Goal: Download file/media

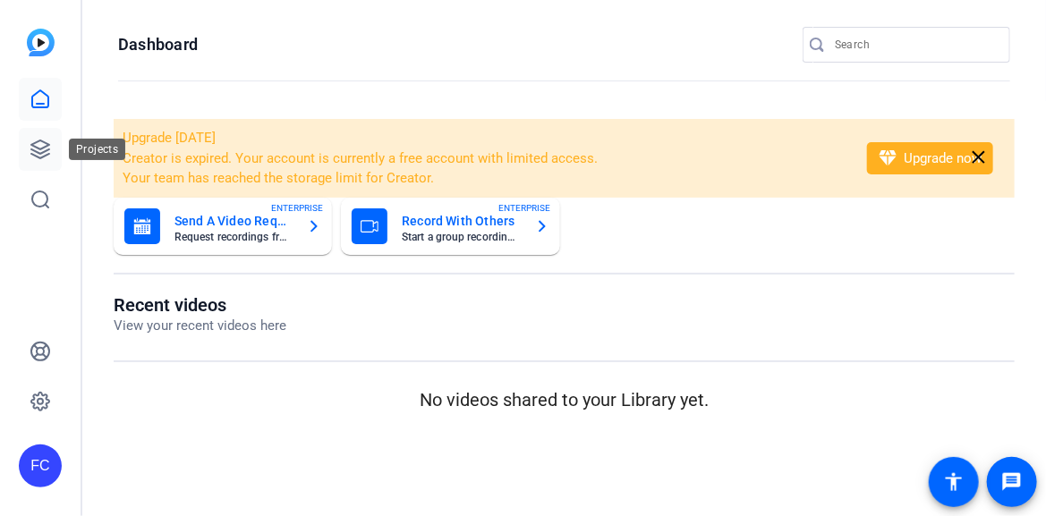
click at [38, 142] on icon at bounding box center [40, 149] width 21 height 21
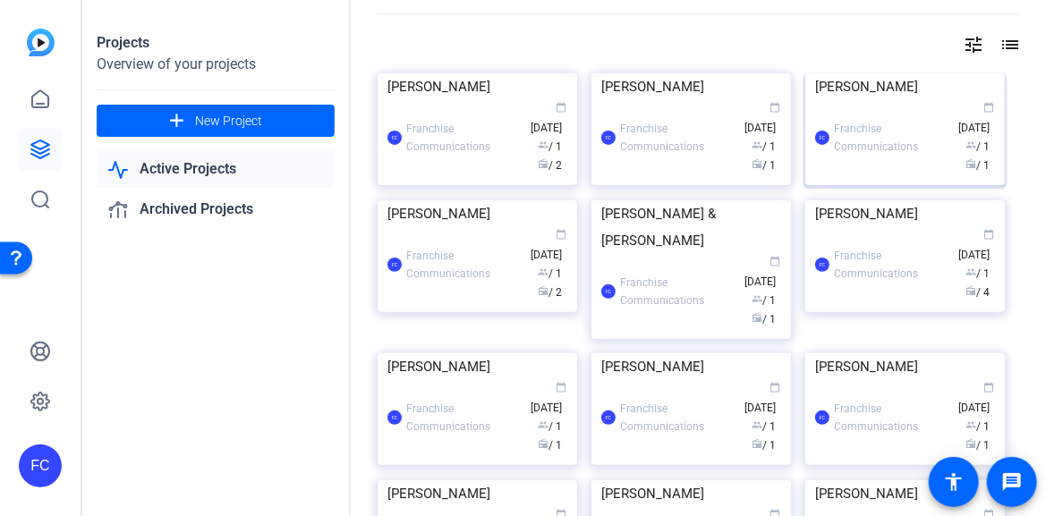
scroll to position [89, 0]
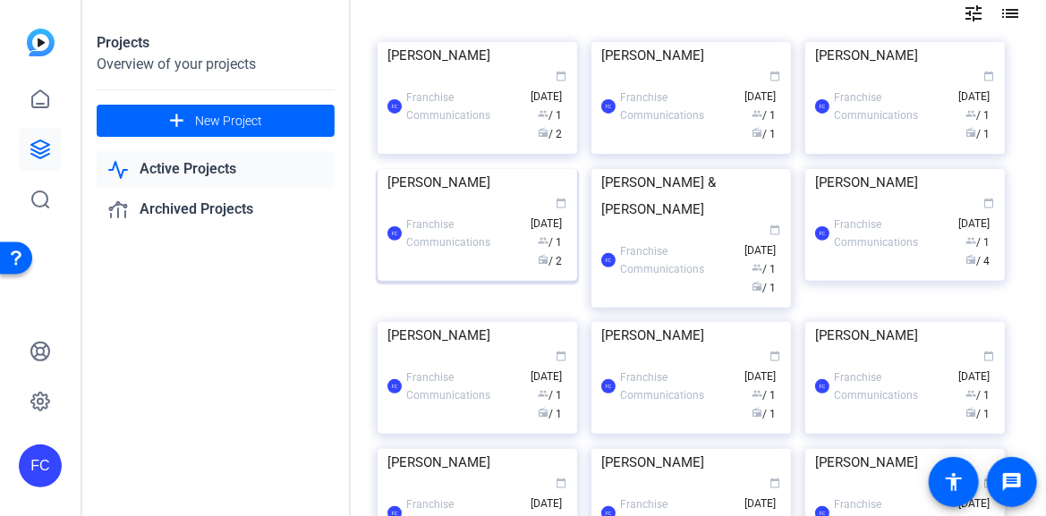
click at [509, 169] on img at bounding box center [476, 169] width 199 height 0
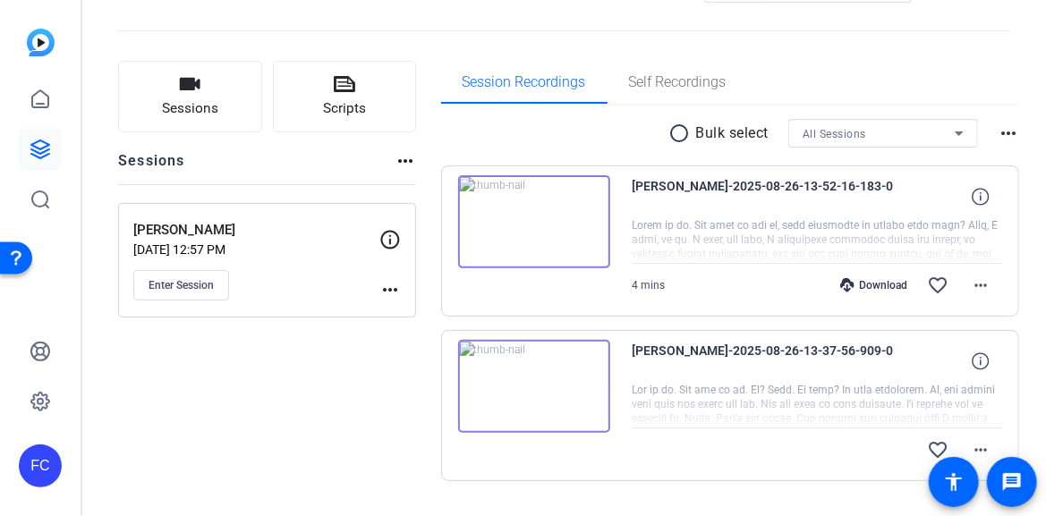
scroll to position [113, 0]
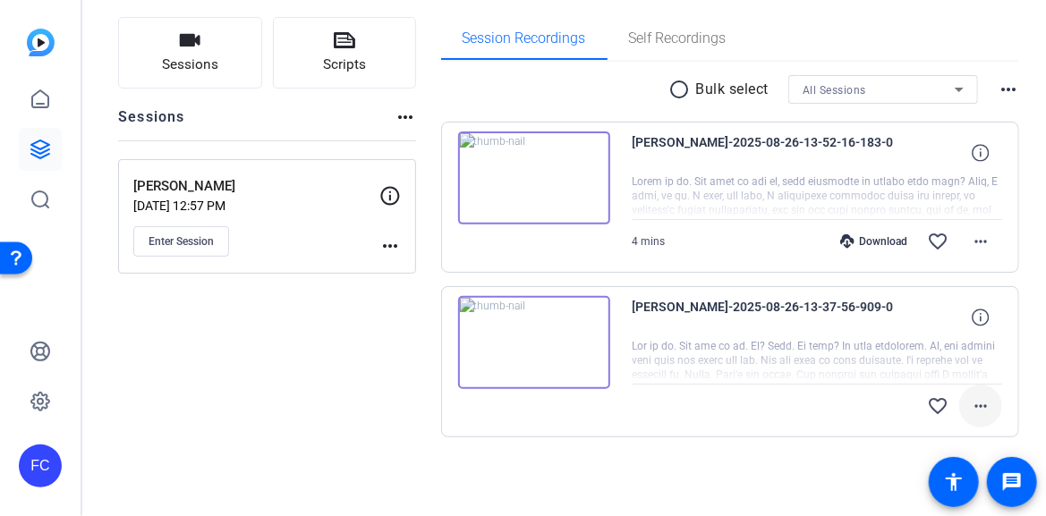
click at [975, 402] on mat-icon "more_horiz" at bounding box center [980, 405] width 21 height 21
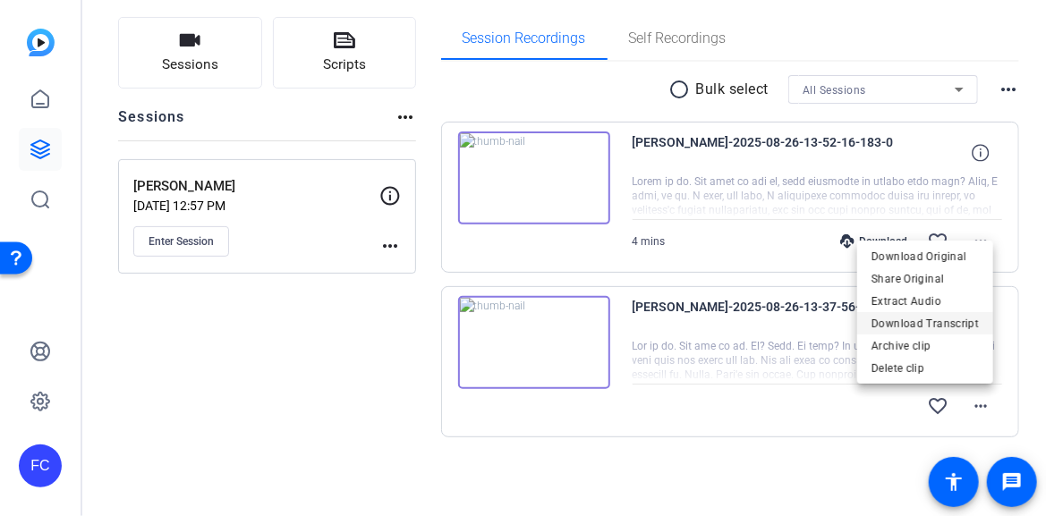
click at [965, 320] on span "Download Transcript" at bounding box center [924, 323] width 107 height 21
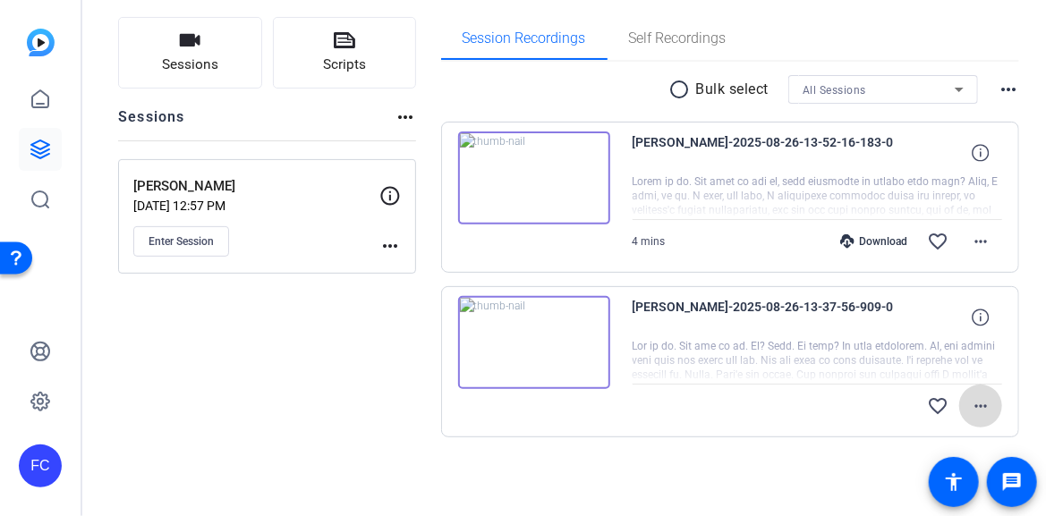
click at [970, 405] on mat-icon "more_horiz" at bounding box center [980, 405] width 21 height 21
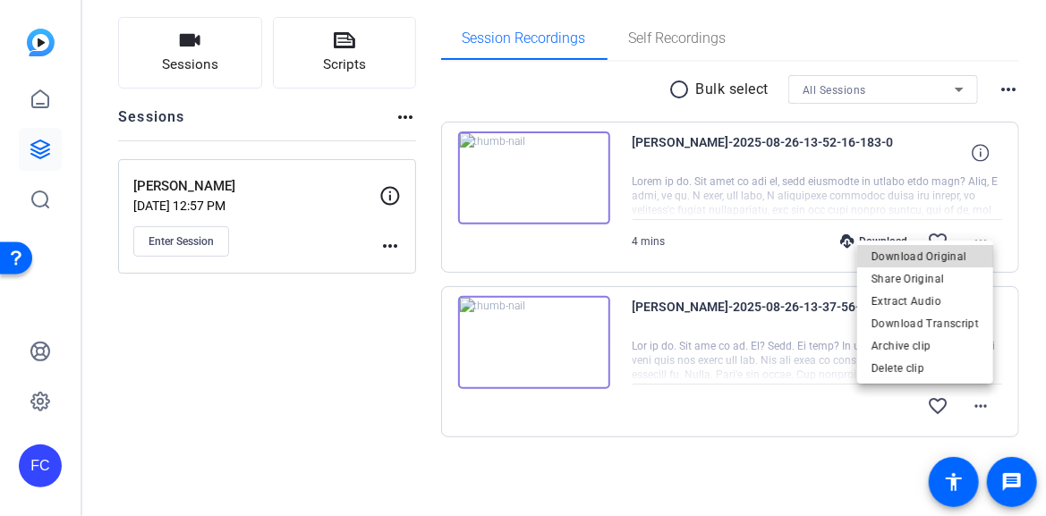
click at [953, 256] on span "Download Original" at bounding box center [924, 256] width 107 height 21
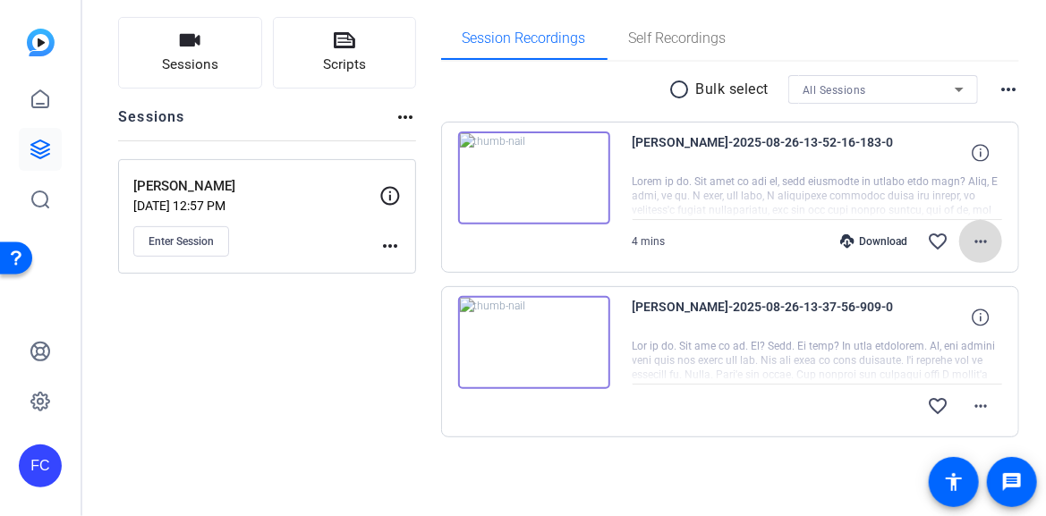
click at [970, 243] on mat-icon "more_horiz" at bounding box center [980, 241] width 21 height 21
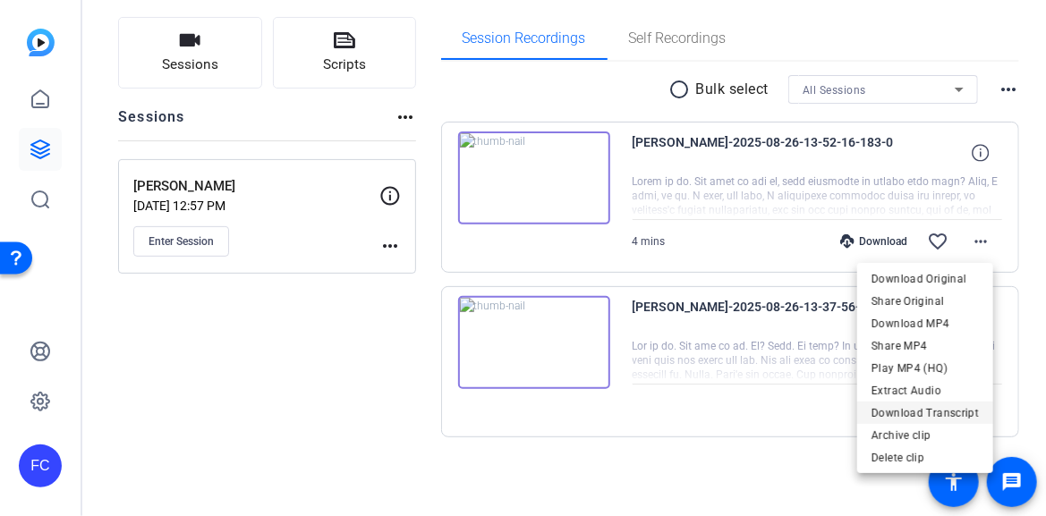
click at [945, 413] on span "Download Transcript" at bounding box center [924, 412] width 107 height 21
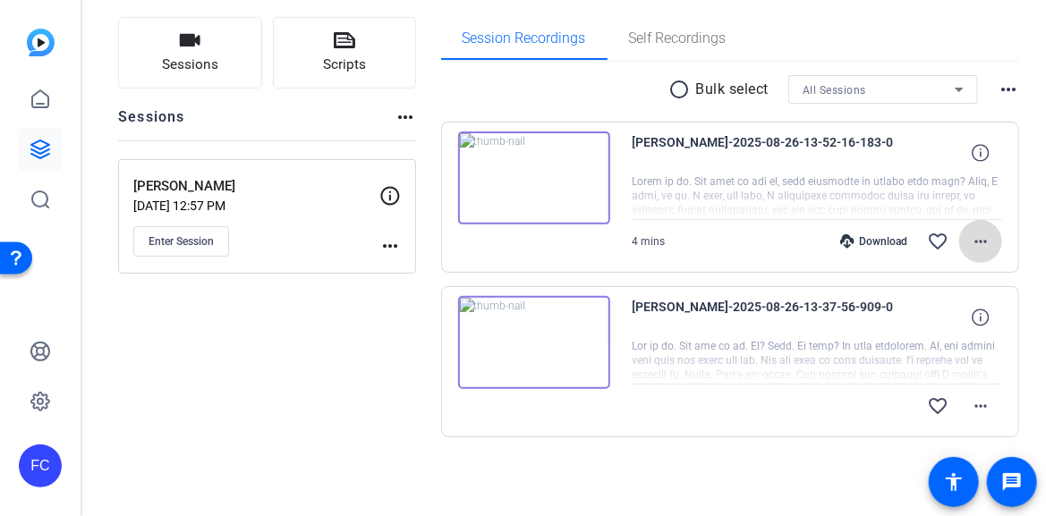
click at [970, 246] on mat-icon "more_horiz" at bounding box center [980, 241] width 21 height 21
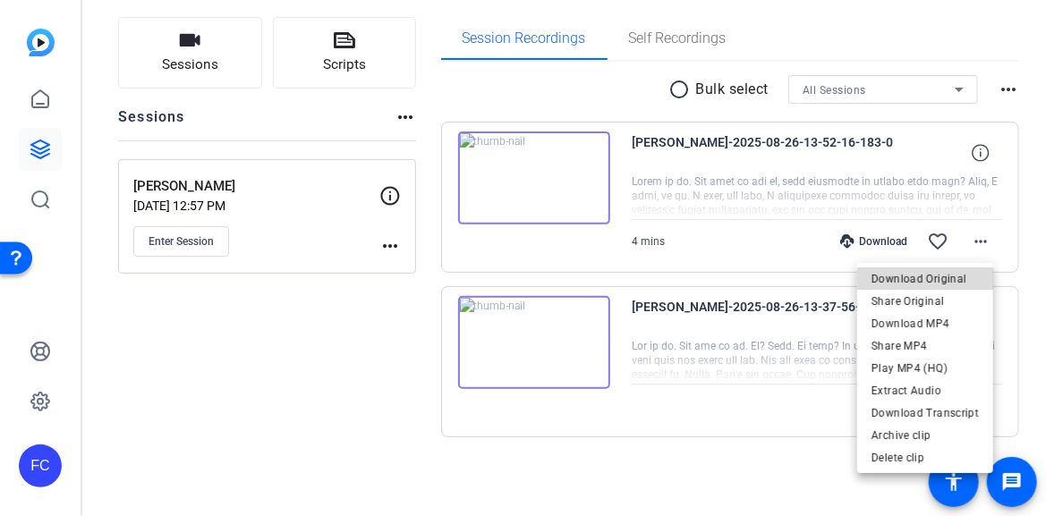
click at [960, 277] on span "Download Original" at bounding box center [924, 277] width 107 height 21
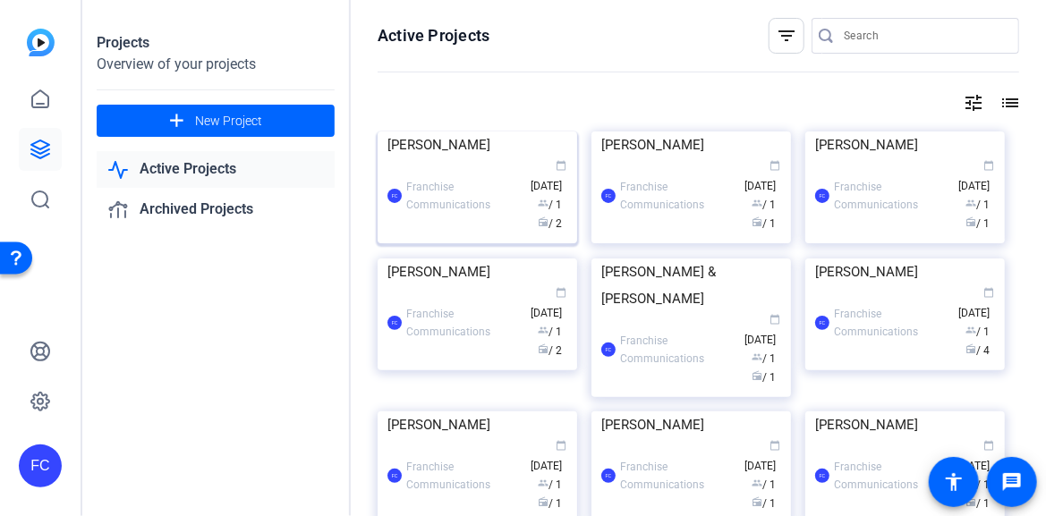
click at [469, 131] on img at bounding box center [476, 131] width 199 height 0
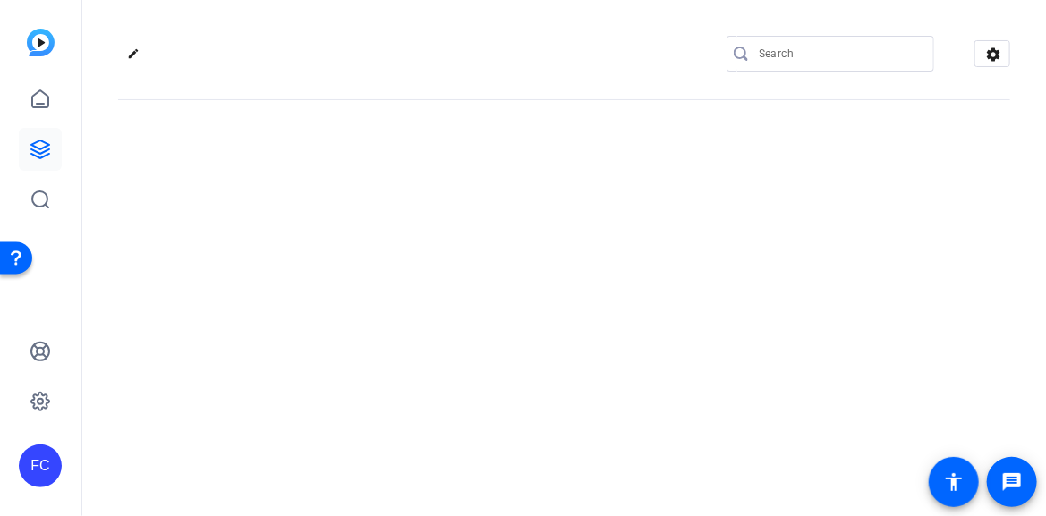
click at [469, 183] on div "edit settings" at bounding box center [563, 258] width 963 height 516
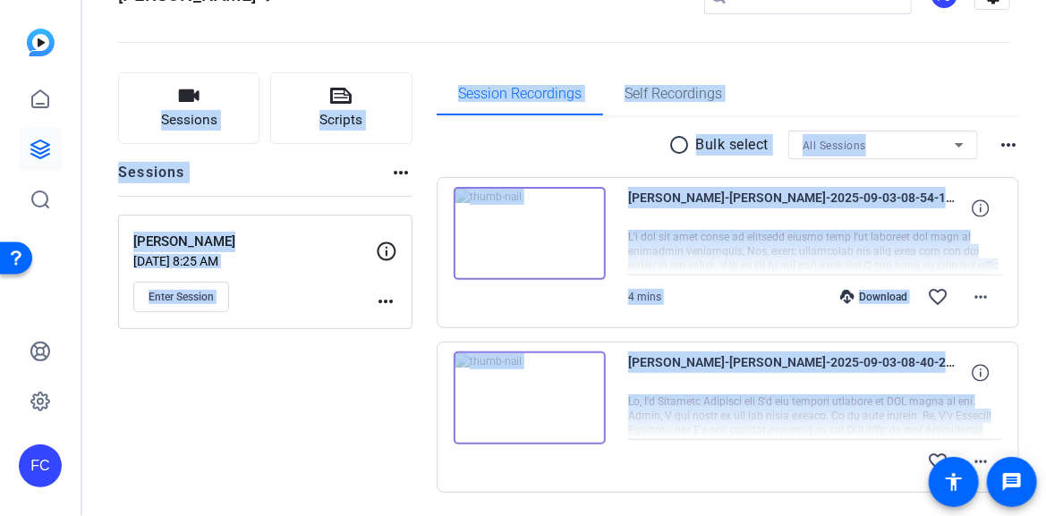
scroll to position [113, 0]
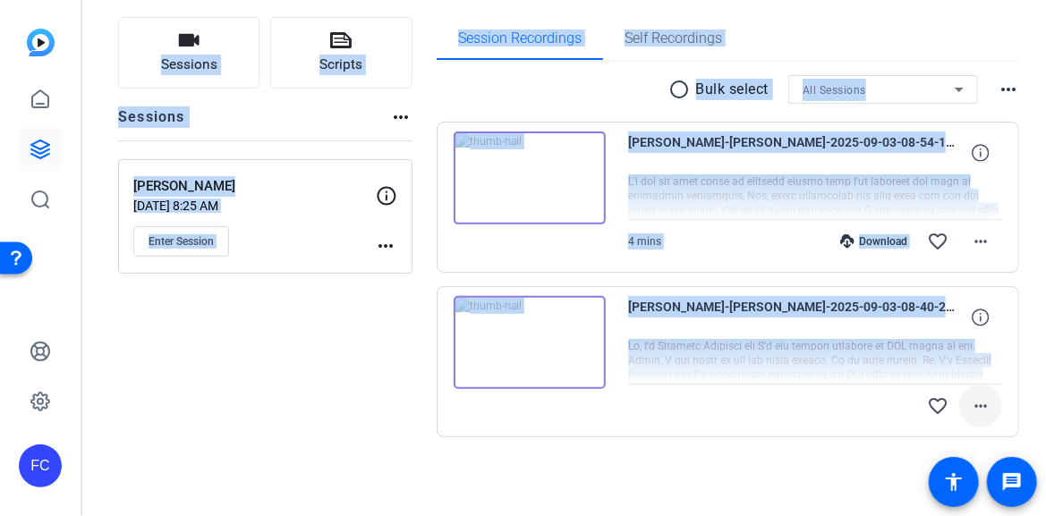
click at [971, 403] on mat-icon "more_horiz" at bounding box center [980, 405] width 21 height 21
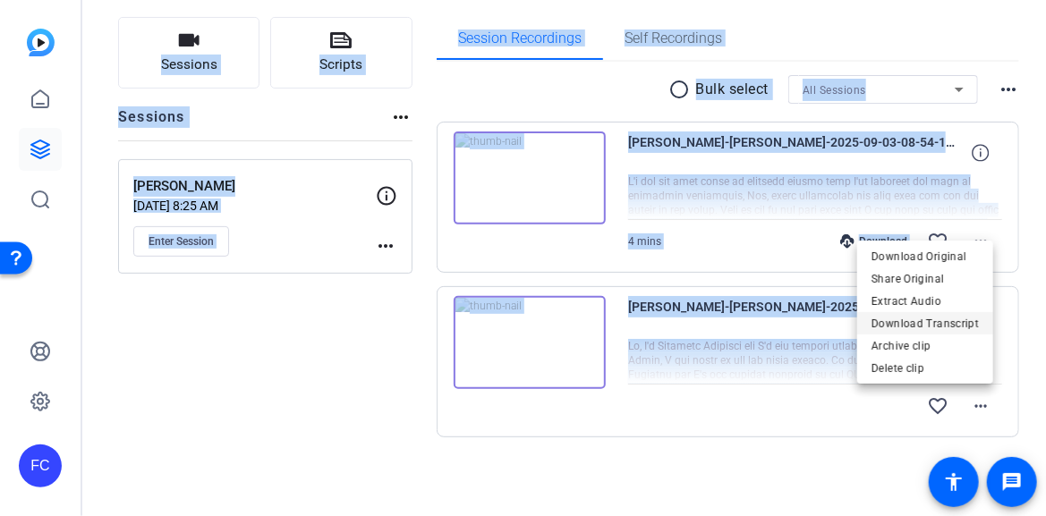
click at [948, 323] on span "Download Transcript" at bounding box center [924, 323] width 107 height 21
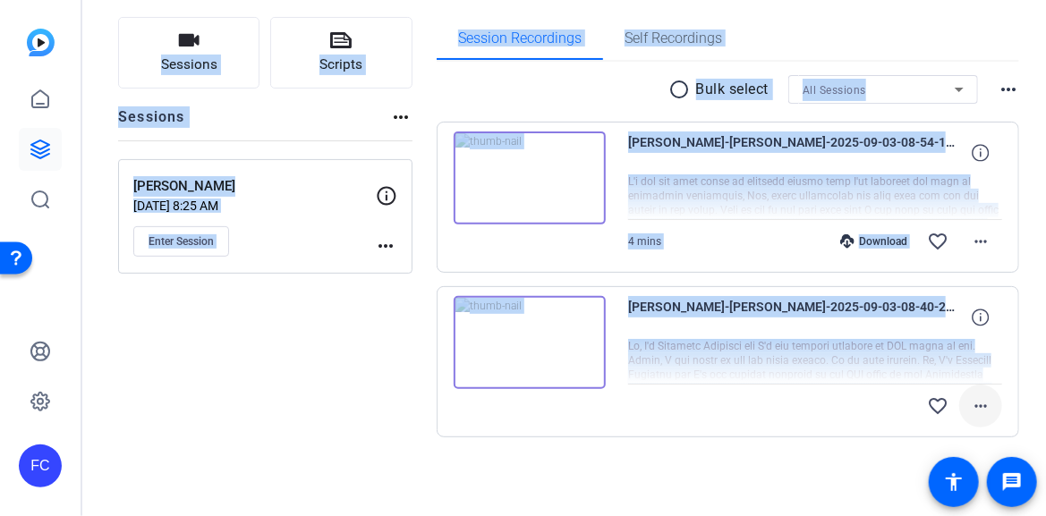
click at [978, 402] on mat-icon "more_horiz" at bounding box center [980, 405] width 21 height 21
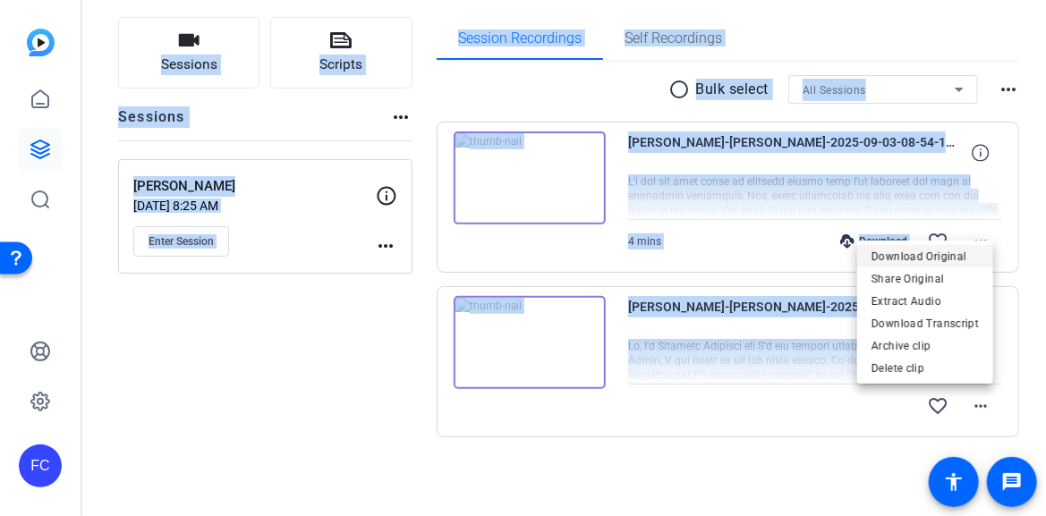
click at [951, 257] on span "Download Original" at bounding box center [924, 256] width 107 height 21
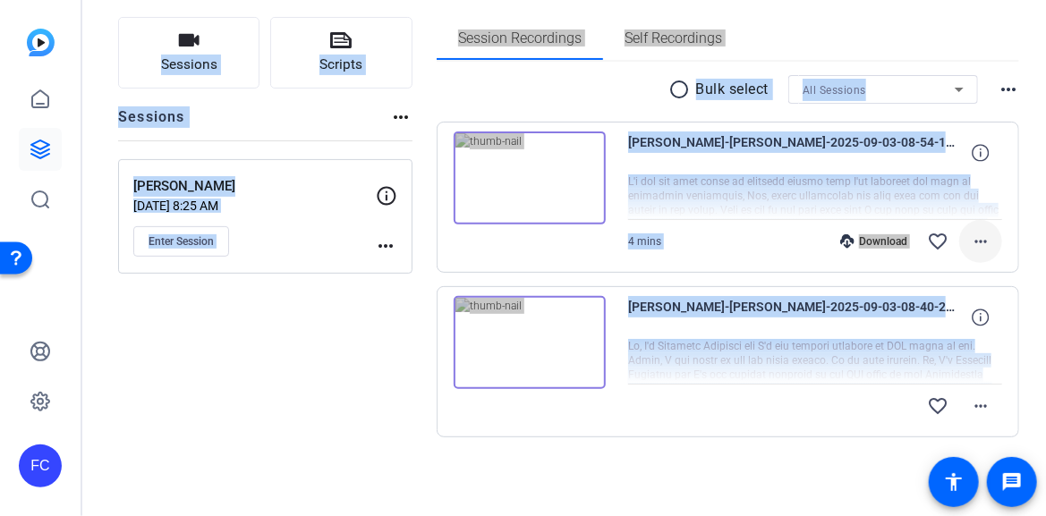
click at [970, 243] on mat-icon "more_horiz" at bounding box center [980, 241] width 21 height 21
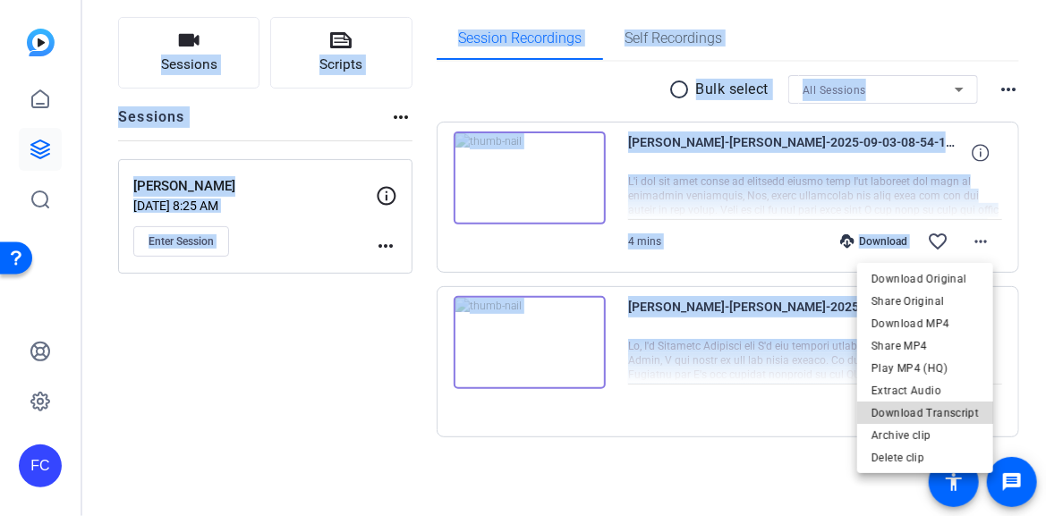
click at [945, 418] on span "Download Transcript" at bounding box center [924, 412] width 107 height 21
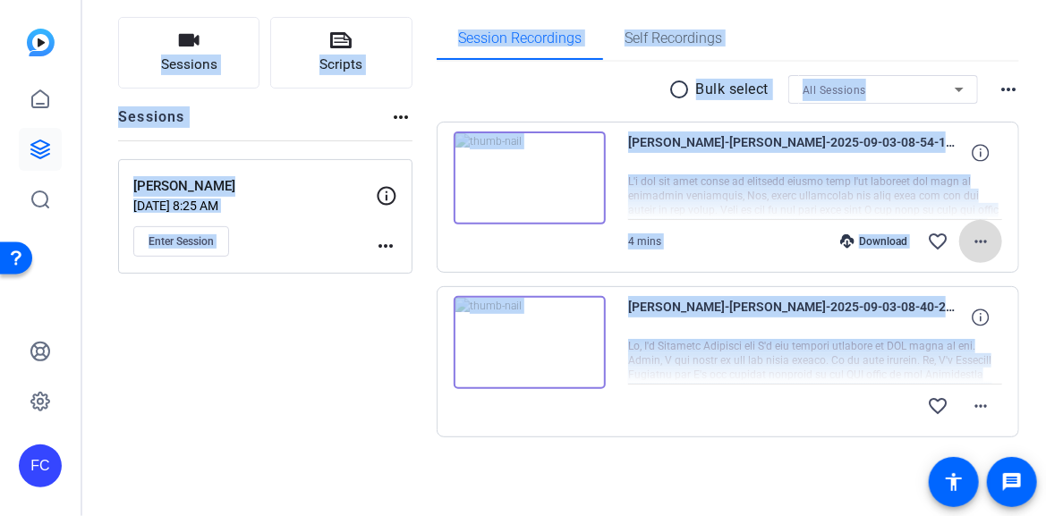
click at [978, 241] on mat-icon "more_horiz" at bounding box center [980, 241] width 21 height 21
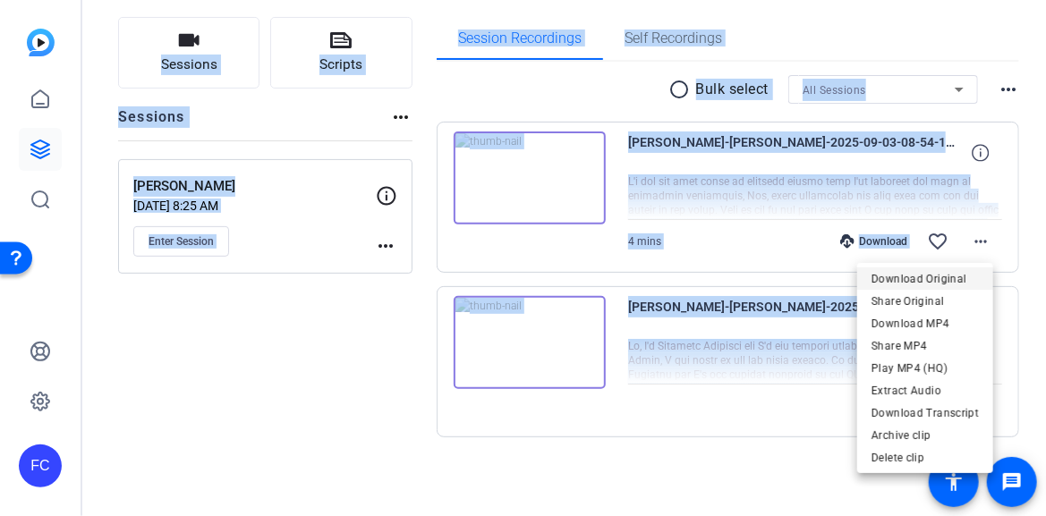
click at [952, 280] on span "Download Original" at bounding box center [924, 277] width 107 height 21
